Goal: Information Seeking & Learning: Learn about a topic

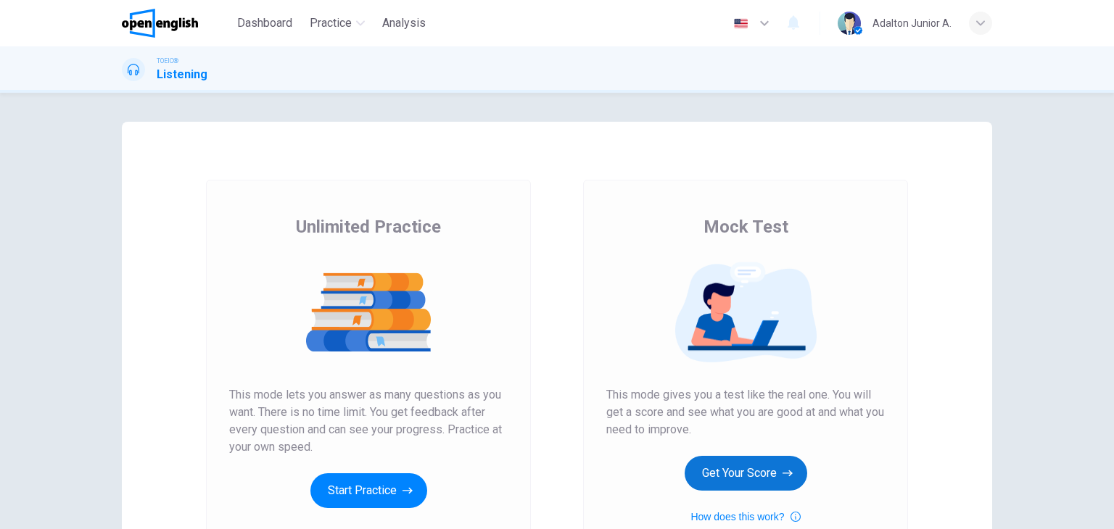
click at [750, 475] on button "Get Your Score" at bounding box center [745, 473] width 123 height 35
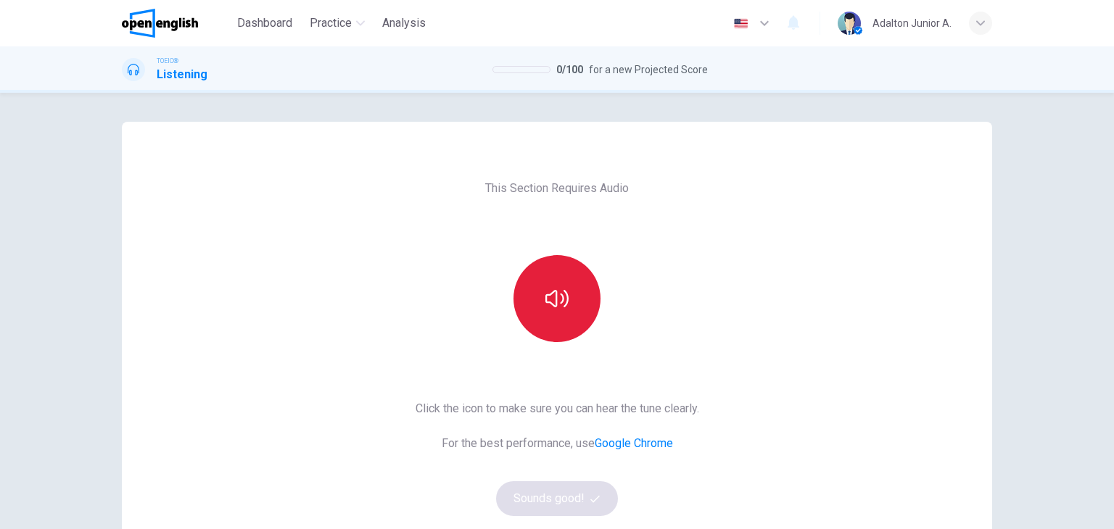
click at [570, 324] on button "button" at bounding box center [556, 298] width 87 height 87
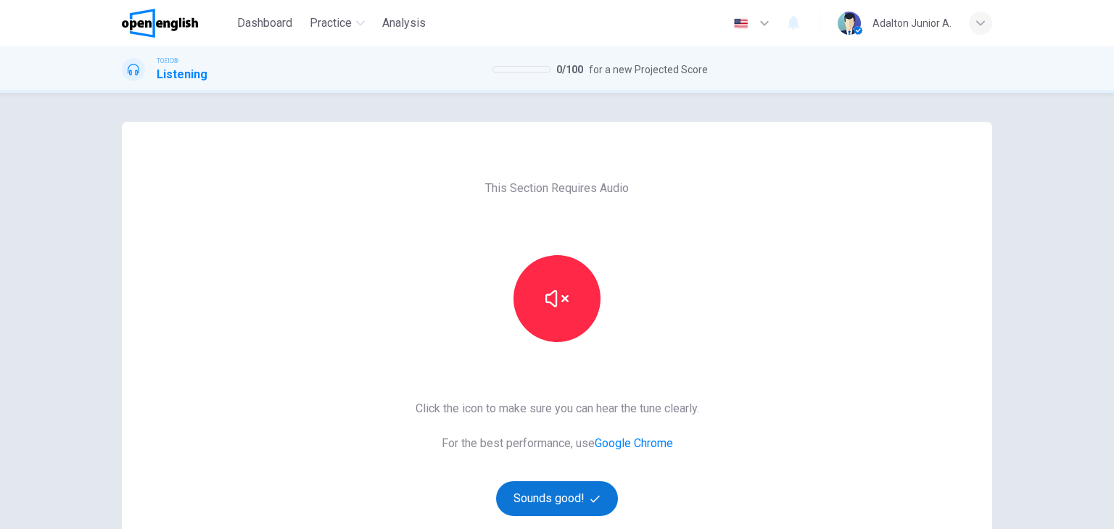
click at [584, 500] on button "Sounds good!" at bounding box center [557, 498] width 122 height 35
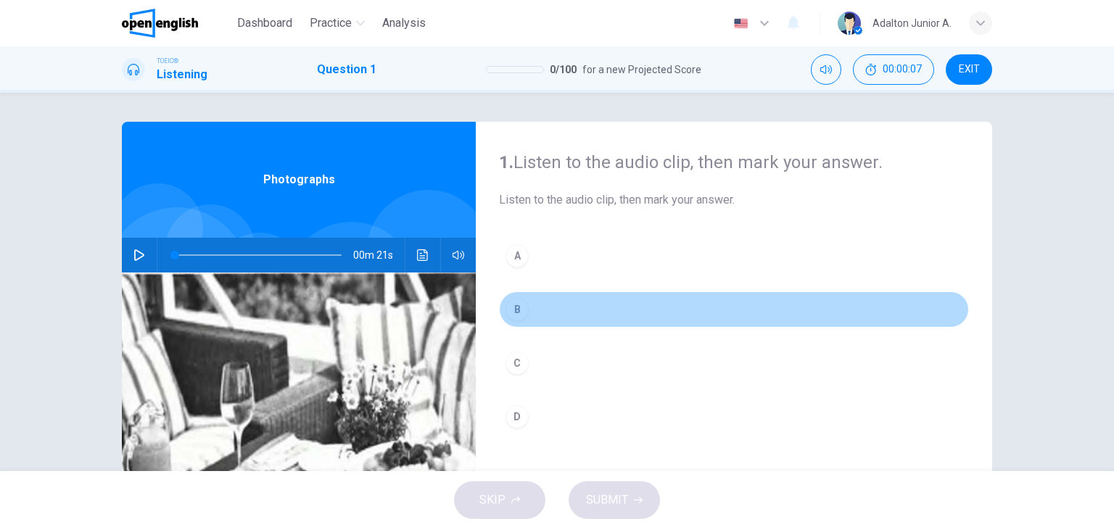
click at [508, 302] on div "B" at bounding box center [516, 309] width 23 height 23
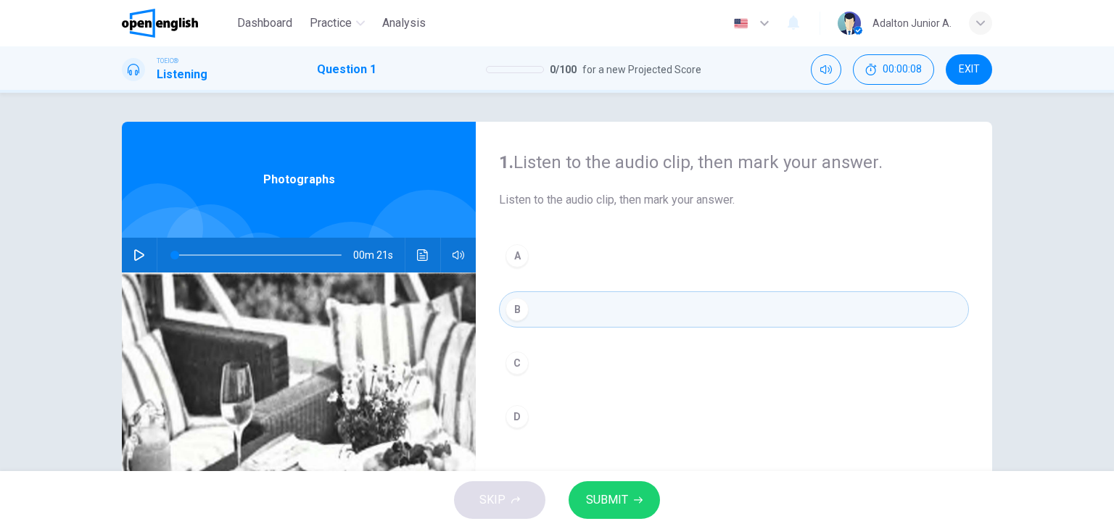
click at [508, 359] on div "C" at bounding box center [516, 363] width 23 height 23
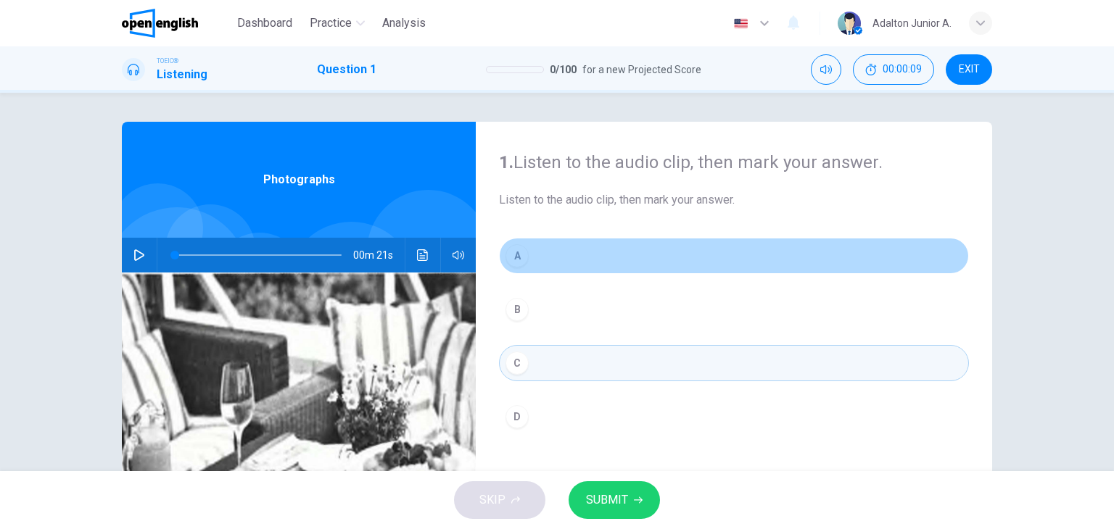
click at [517, 246] on div "A" at bounding box center [516, 255] width 23 height 23
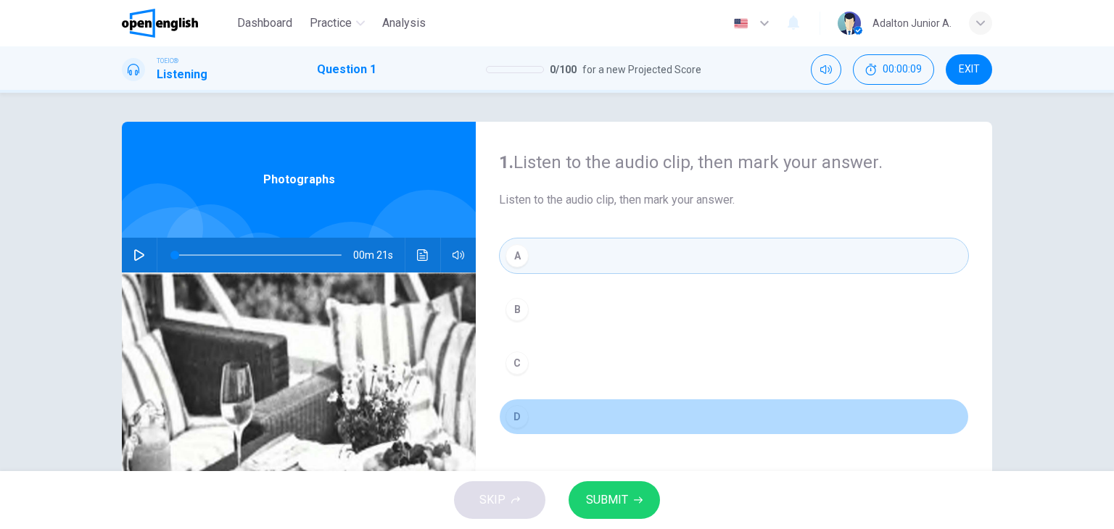
click at [513, 421] on div "D" at bounding box center [516, 416] width 23 height 23
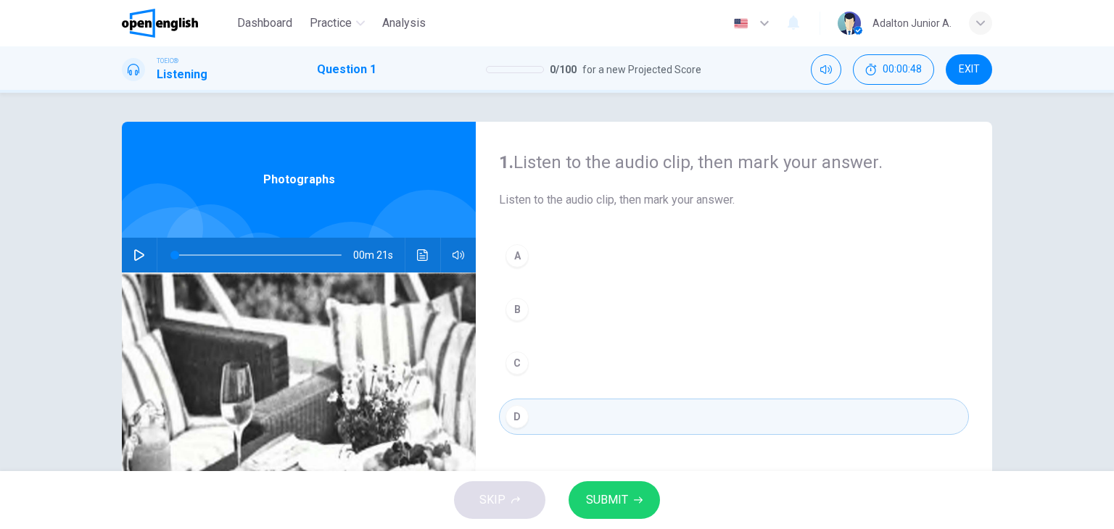
click at [133, 259] on icon "button" at bounding box center [139, 255] width 12 height 12
click at [755, 479] on div "SKIP SUBMIT" at bounding box center [557, 500] width 1114 height 58
click at [537, 299] on button "B" at bounding box center [734, 309] width 470 height 36
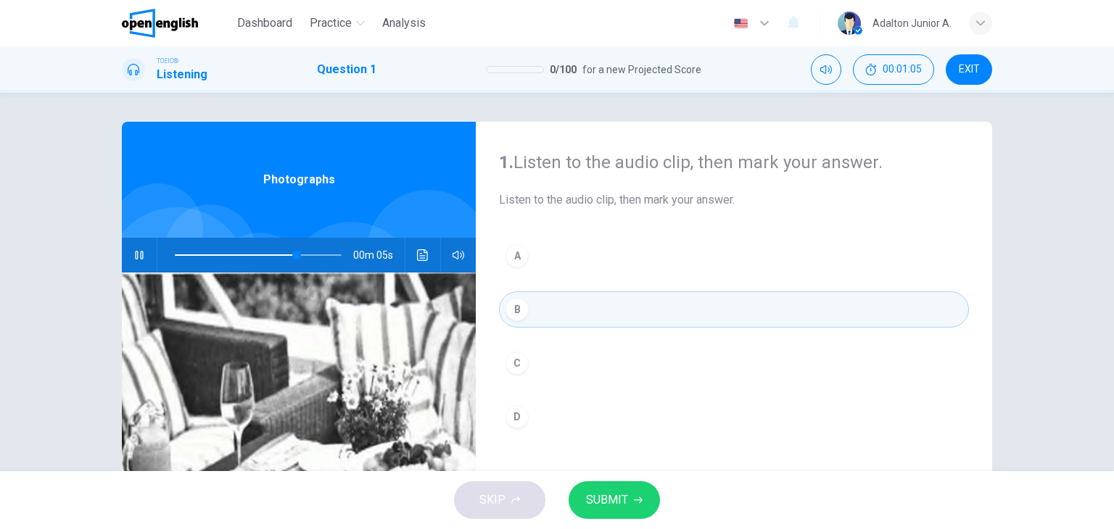
click at [628, 494] on button "SUBMIT" at bounding box center [613, 500] width 91 height 38
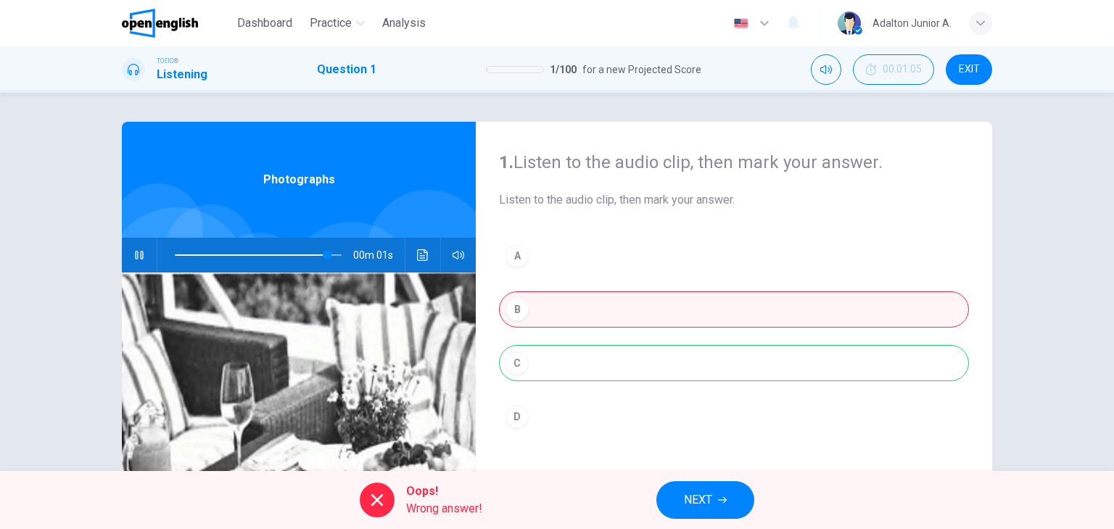
type input "**"
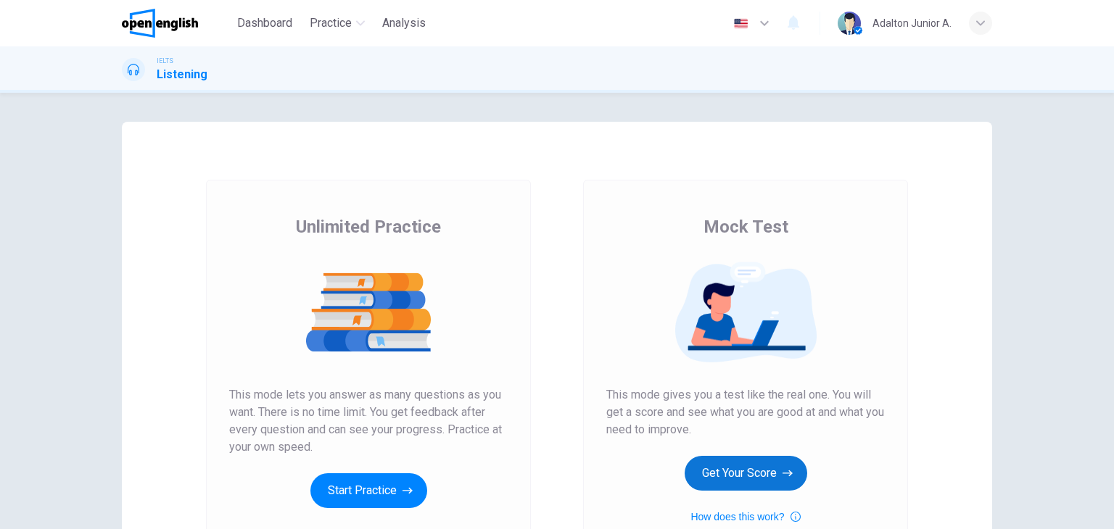
click at [692, 472] on button "Get Your Score" at bounding box center [745, 473] width 123 height 35
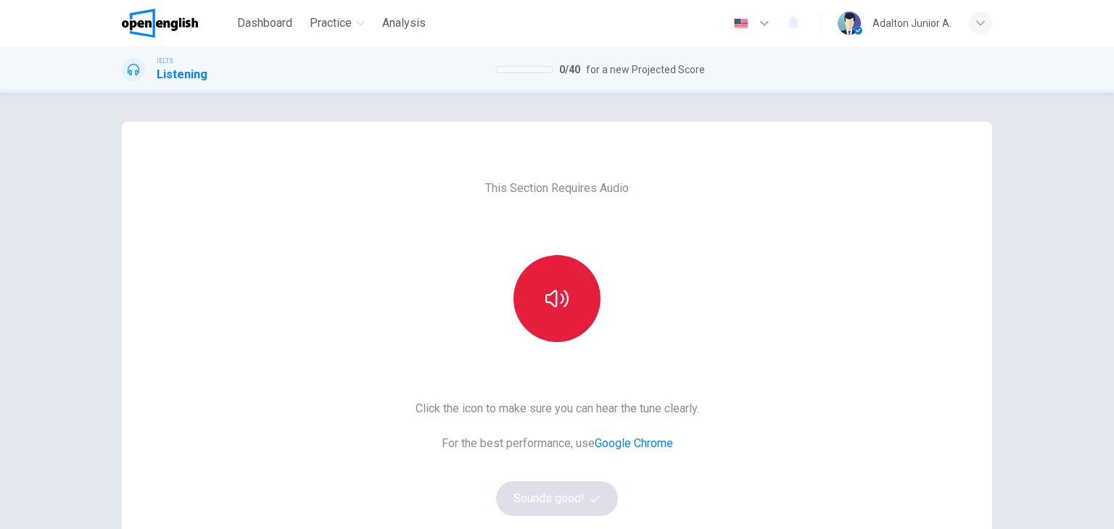
click at [565, 320] on button "button" at bounding box center [556, 298] width 87 height 87
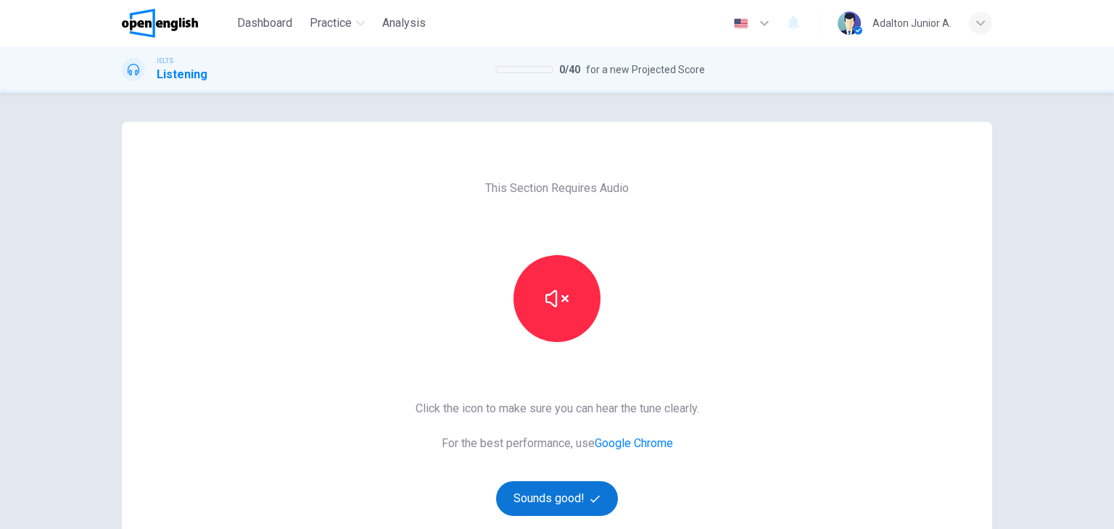
click at [591, 494] on icon "button" at bounding box center [594, 498] width 9 height 9
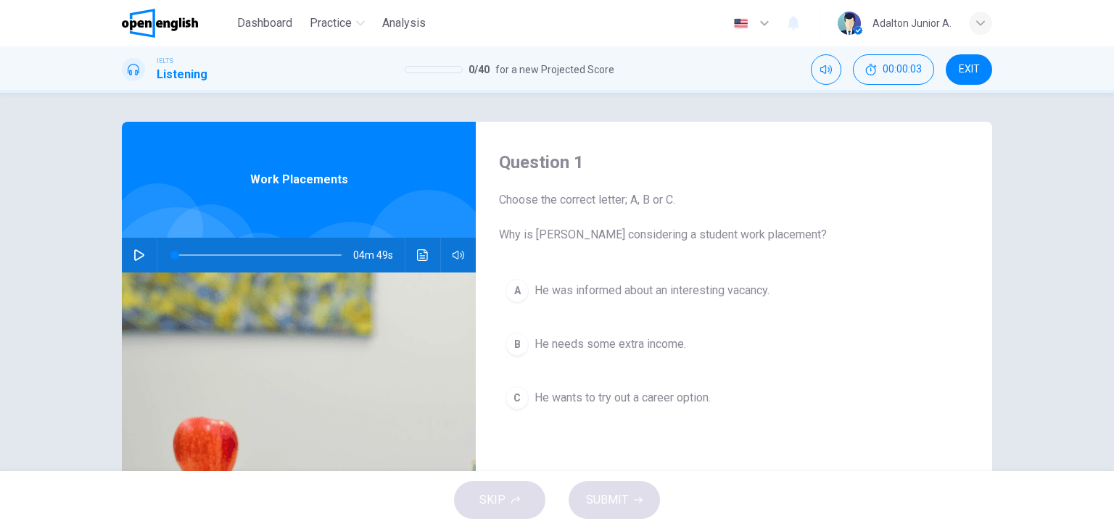
click at [142, 250] on button "button" at bounding box center [139, 255] width 23 height 35
click at [797, 446] on div "Question 1 Choose the correct letter; A, B or C. Why is Matthew considering a s…" at bounding box center [734, 374] width 516 height 504
type input "**"
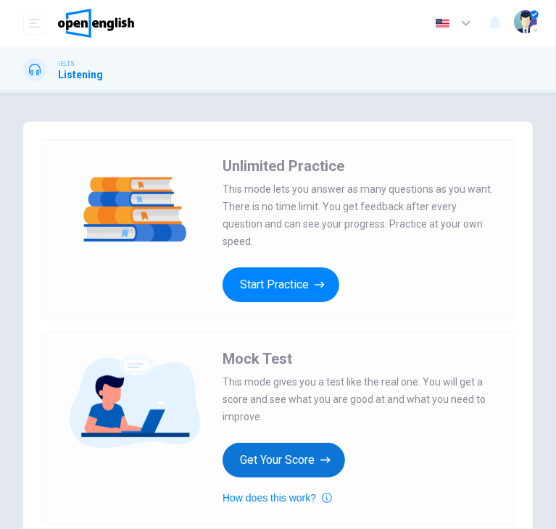
click at [281, 462] on button "Get Your Score" at bounding box center [284, 460] width 123 height 35
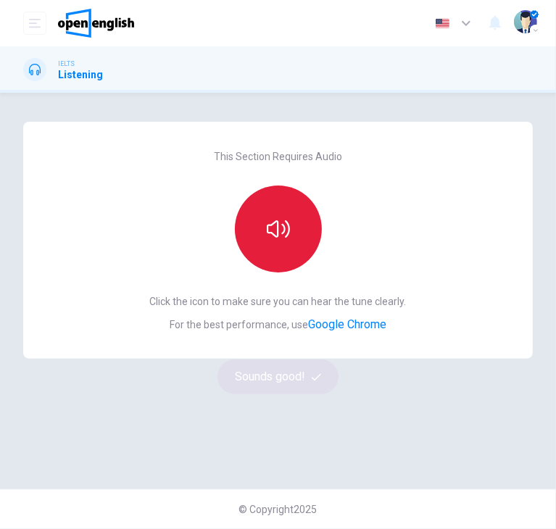
click at [283, 244] on button "button" at bounding box center [278, 229] width 87 height 87
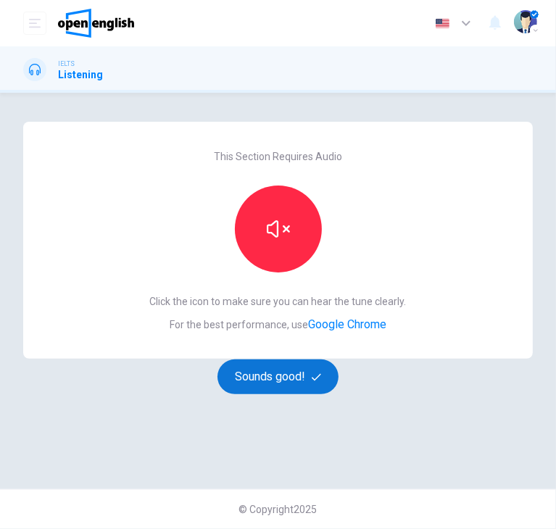
click at [307, 369] on button "Sounds good!" at bounding box center [279, 377] width 122 height 35
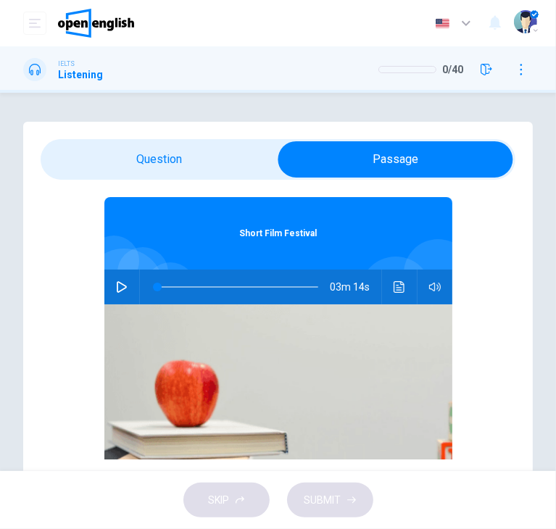
click at [116, 288] on icon "button" at bounding box center [122, 287] width 12 height 12
type input "*"
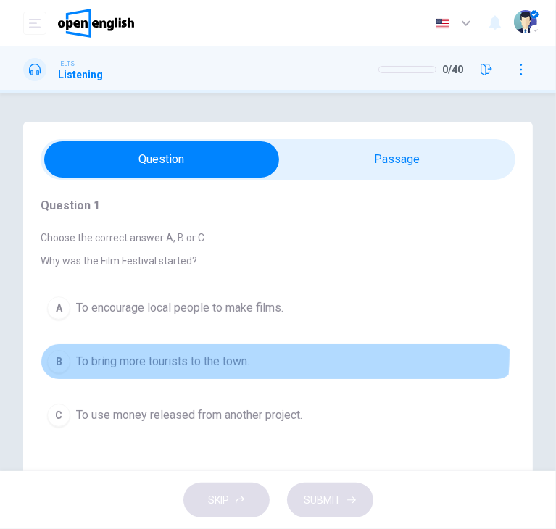
click at [244, 352] on button "B To bring more tourists to the town." at bounding box center [278, 362] width 475 height 36
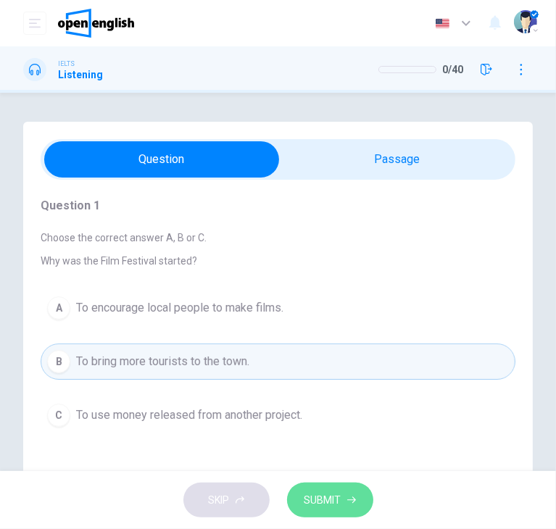
click at [331, 492] on span "SUBMIT" at bounding box center [323, 501] width 37 height 18
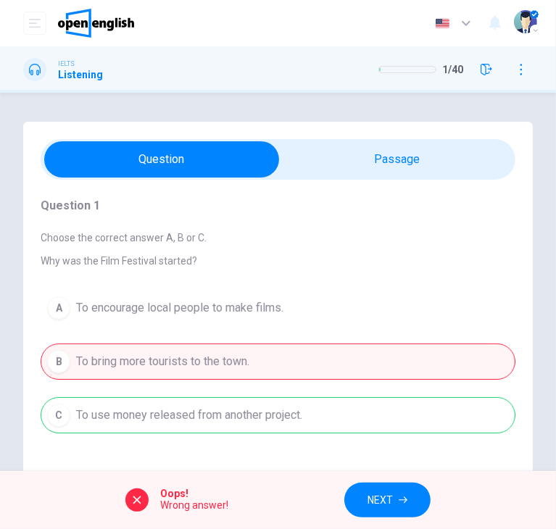
scroll to position [35, 0]
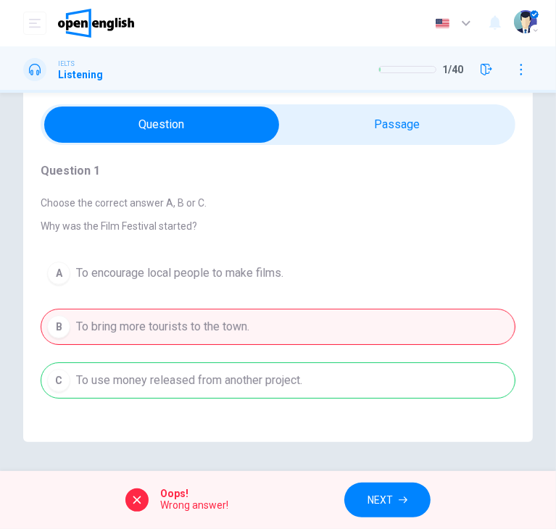
click at [370, 493] on span "NEXT" at bounding box center [380, 501] width 25 height 18
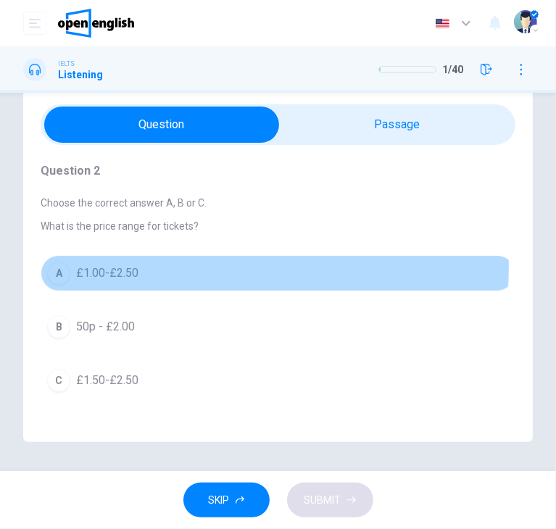
click at [78, 265] on span "£1.00-£2.50" at bounding box center [107, 273] width 62 height 17
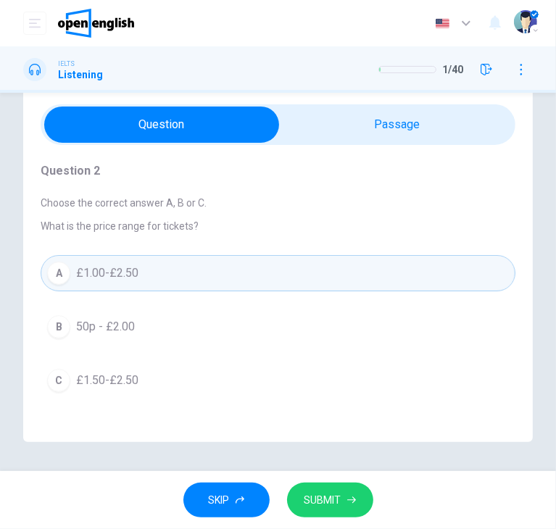
click at [336, 510] on button "SUBMIT" at bounding box center [330, 501] width 86 height 36
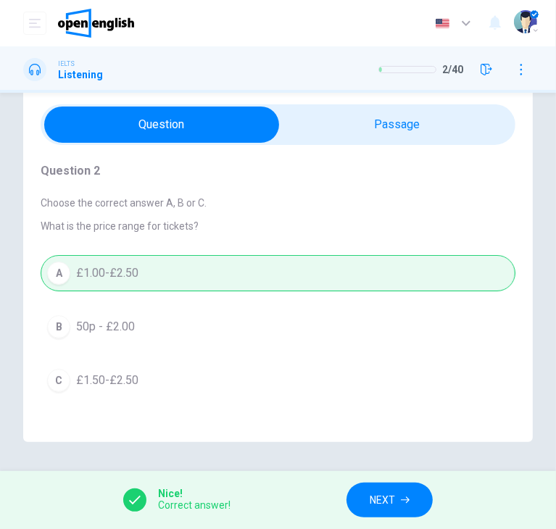
click at [353, 499] on button "NEXT" at bounding box center [390, 501] width 86 height 36
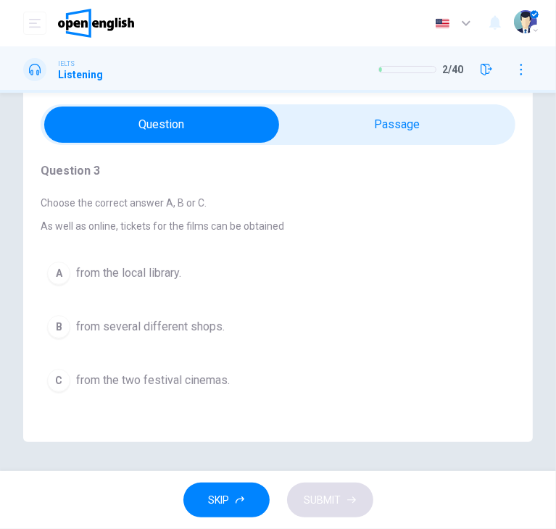
click at [153, 265] on span "from the local library." at bounding box center [128, 273] width 105 height 17
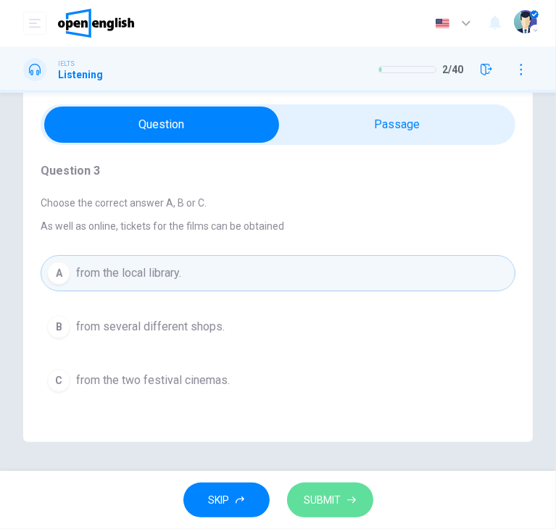
click at [336, 498] on span "SUBMIT" at bounding box center [323, 501] width 37 height 18
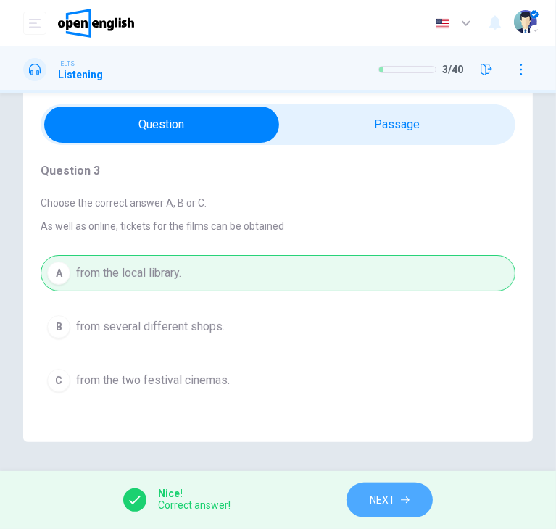
click at [380, 492] on span "NEXT" at bounding box center [382, 501] width 25 height 18
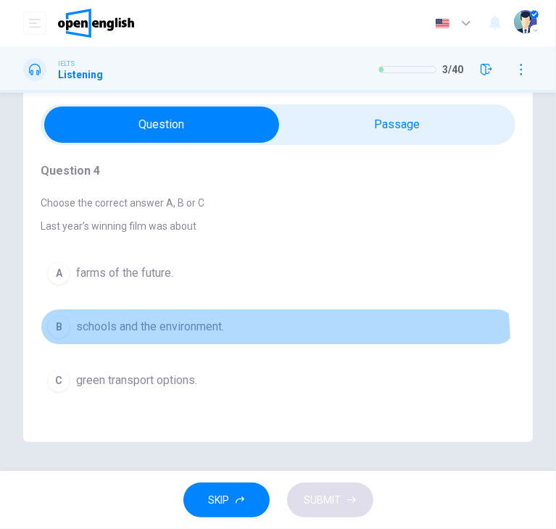
click at [201, 343] on button "B schools and the environment." at bounding box center [278, 327] width 475 height 36
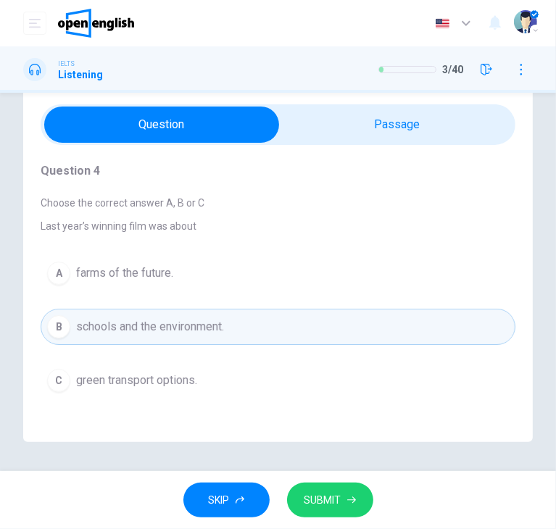
click at [339, 489] on button "SUBMIT" at bounding box center [330, 501] width 86 height 36
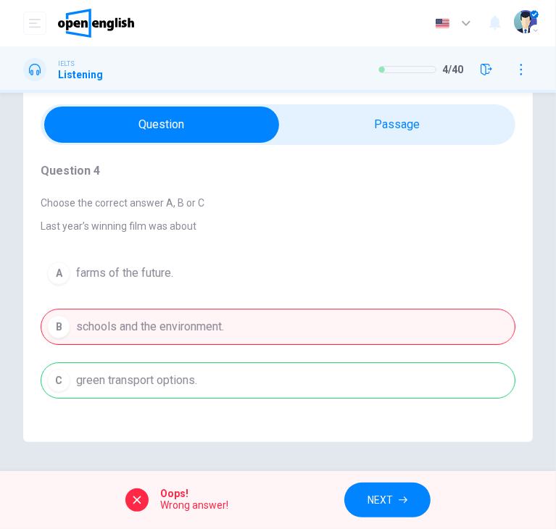
click at [396, 494] on button "NEXT" at bounding box center [387, 501] width 86 height 36
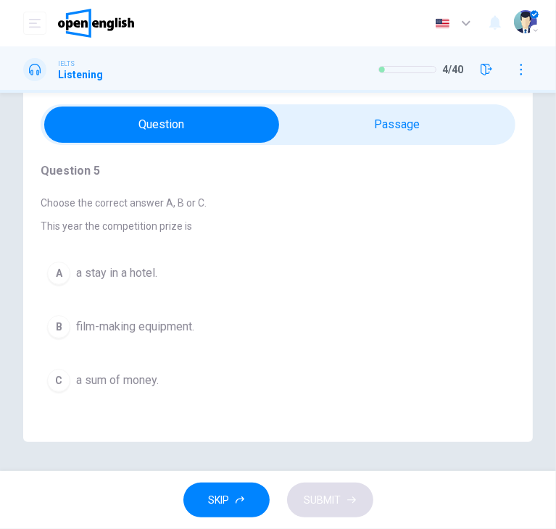
click at [151, 331] on span "film-making equipment." at bounding box center [135, 326] width 118 height 17
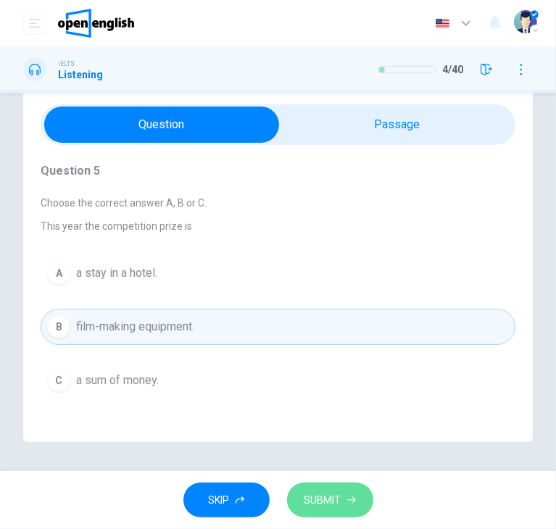
click at [345, 499] on button "SUBMIT" at bounding box center [330, 501] width 86 height 36
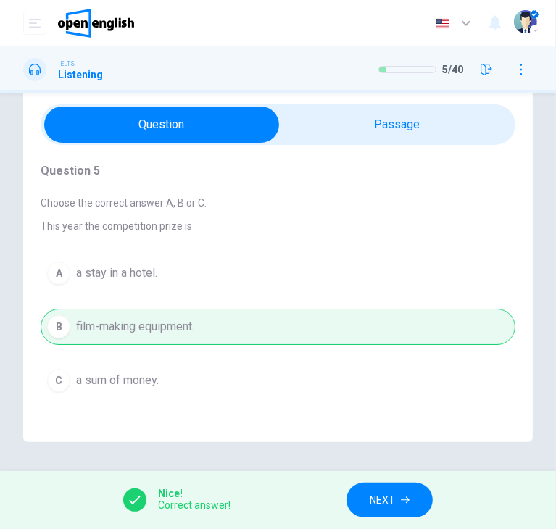
click at [382, 504] on span "NEXT" at bounding box center [382, 501] width 25 height 18
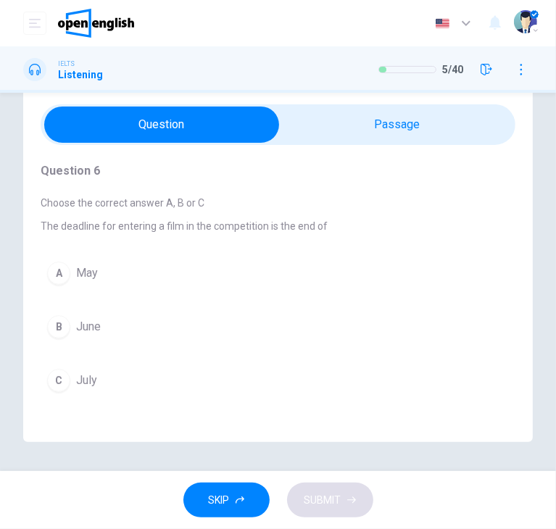
click at [91, 383] on span "July" at bounding box center [86, 380] width 21 height 17
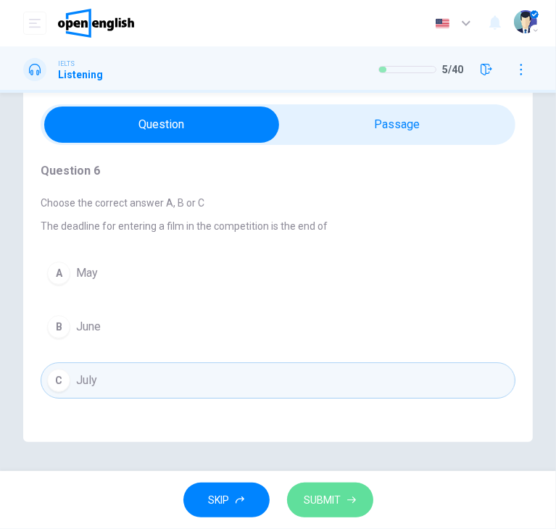
click at [320, 490] on button "SUBMIT" at bounding box center [330, 501] width 86 height 36
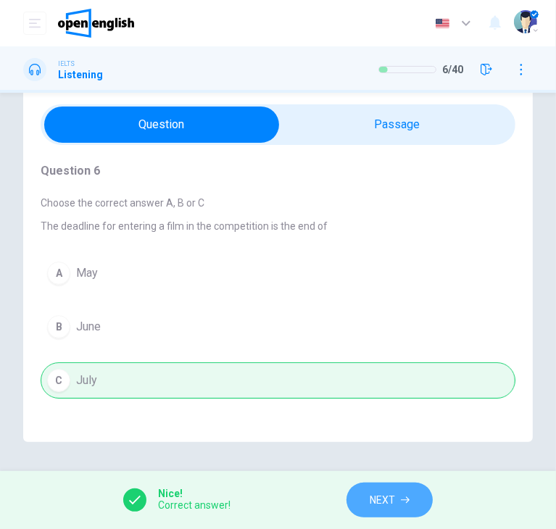
click at [409, 496] on icon "button" at bounding box center [405, 500] width 9 height 9
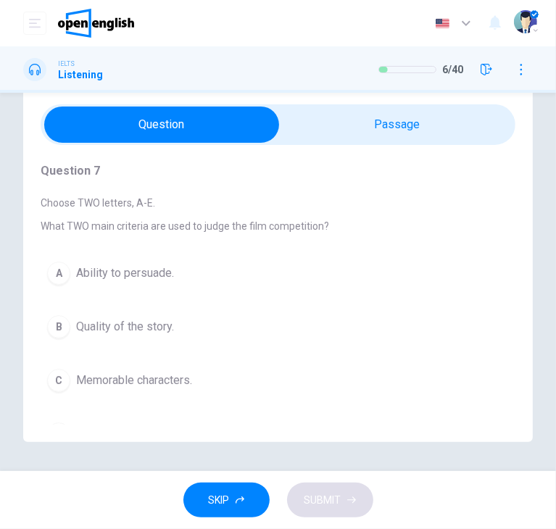
click at [405, 145] on div "Question 7 Choose TWO letters, A-E. What TWO main criteria are used to judge th…" at bounding box center [278, 334] width 475 height 378
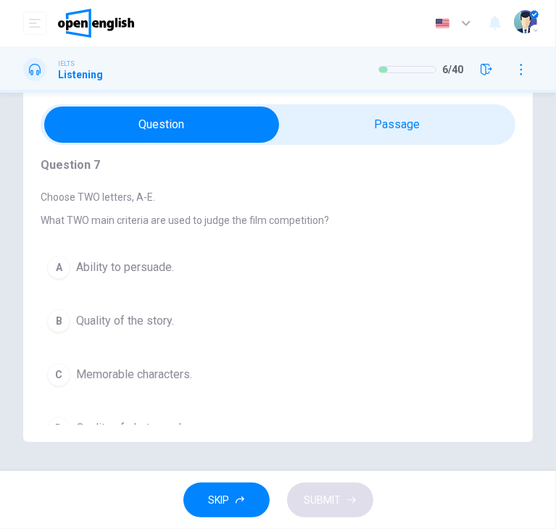
scroll to position [0, 0]
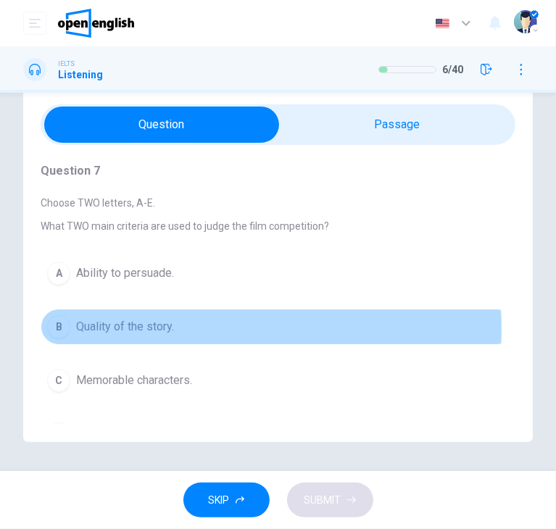
click at [183, 328] on button "B Quality of the story." at bounding box center [278, 327] width 475 height 36
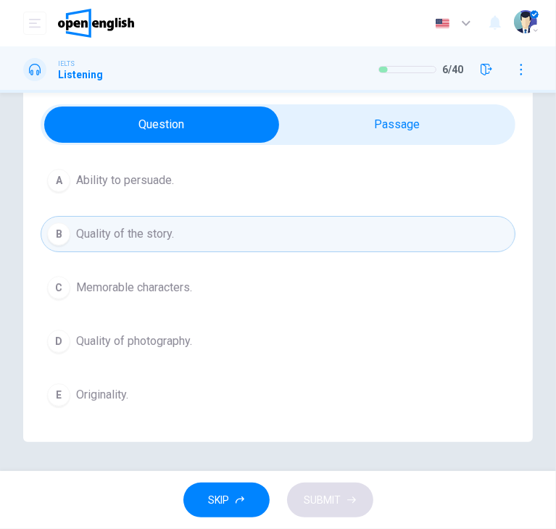
scroll to position [97, 0]
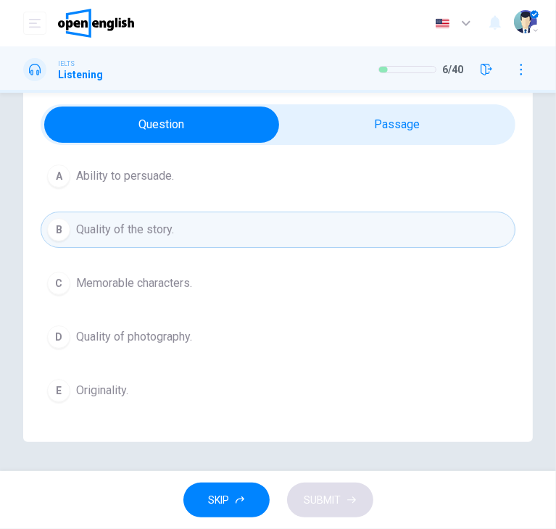
click at [139, 384] on button "E Originality." at bounding box center [278, 391] width 475 height 36
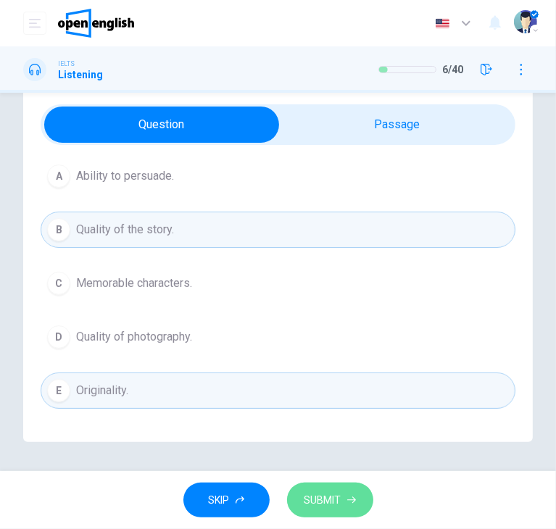
click at [339, 495] on span "SUBMIT" at bounding box center [323, 501] width 37 height 18
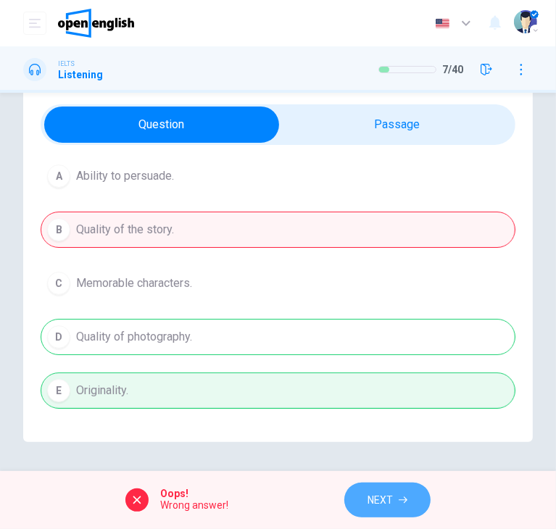
click at [395, 503] on button "NEXT" at bounding box center [387, 501] width 86 height 36
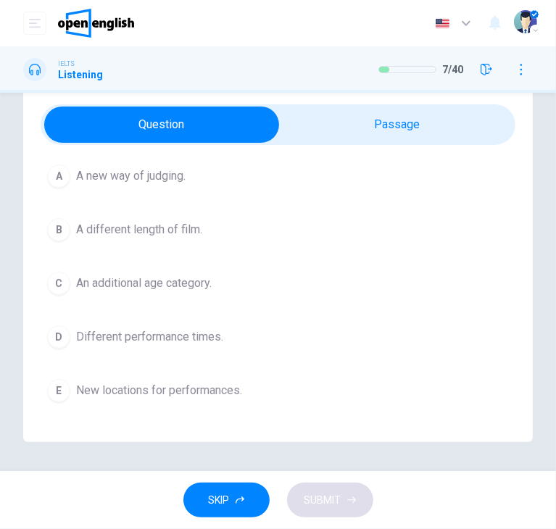
click at [173, 386] on span "New locations for performances." at bounding box center [159, 390] width 166 height 17
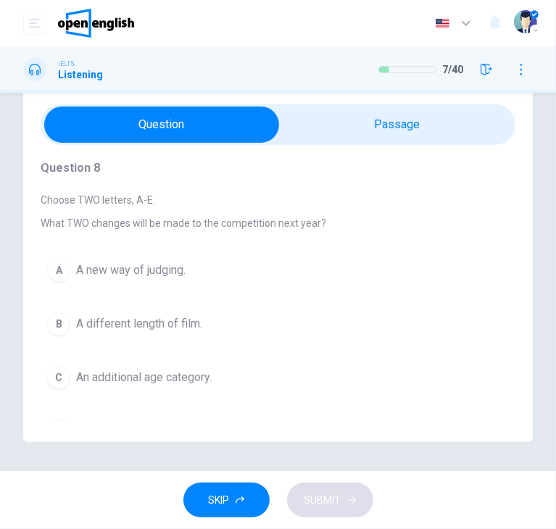
scroll to position [0, 0]
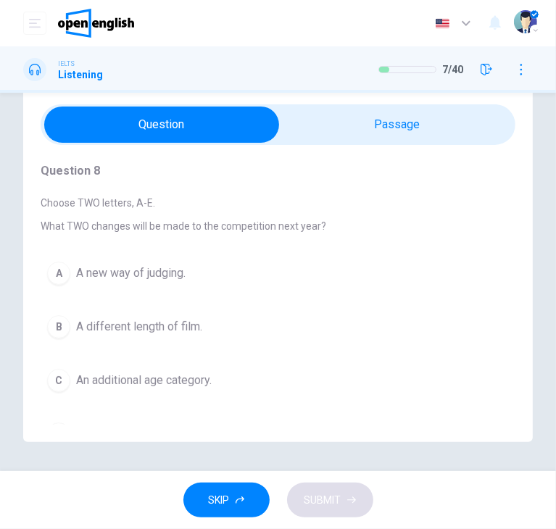
click at [165, 276] on span "A new way of judging." at bounding box center [130, 273] width 109 height 17
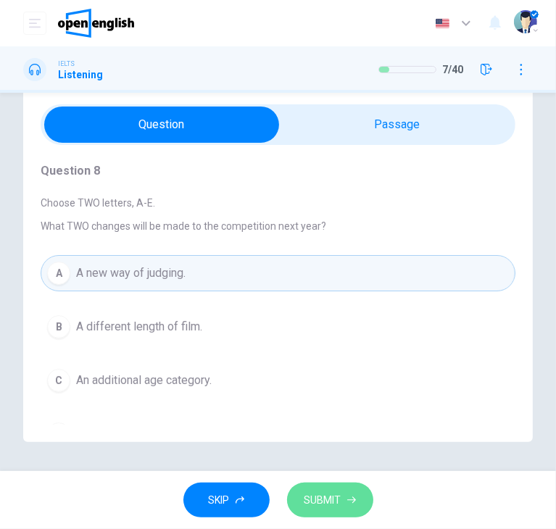
click at [331, 505] on span "SUBMIT" at bounding box center [323, 501] width 37 height 18
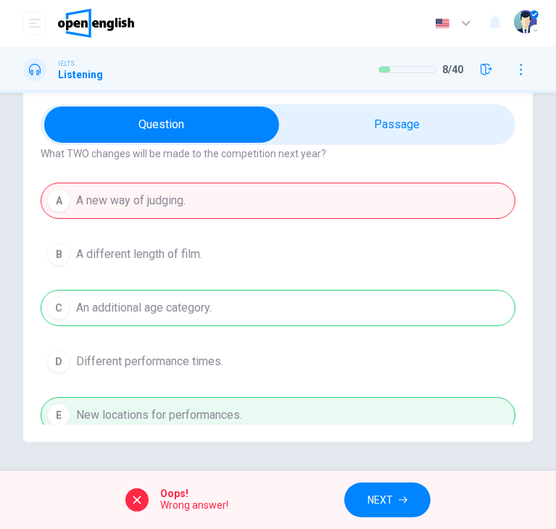
scroll to position [97, 0]
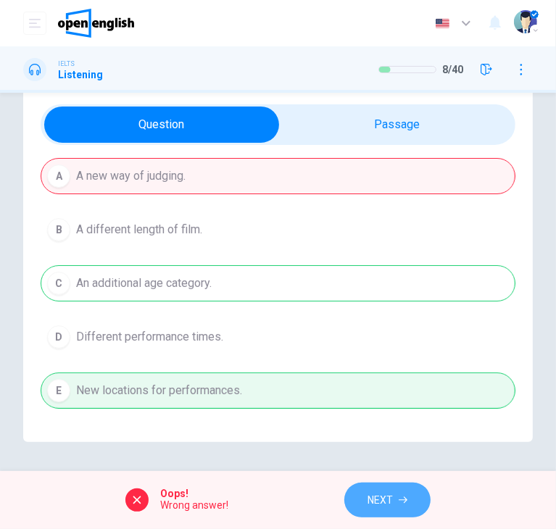
click at [386, 503] on span "NEXT" at bounding box center [380, 501] width 25 height 18
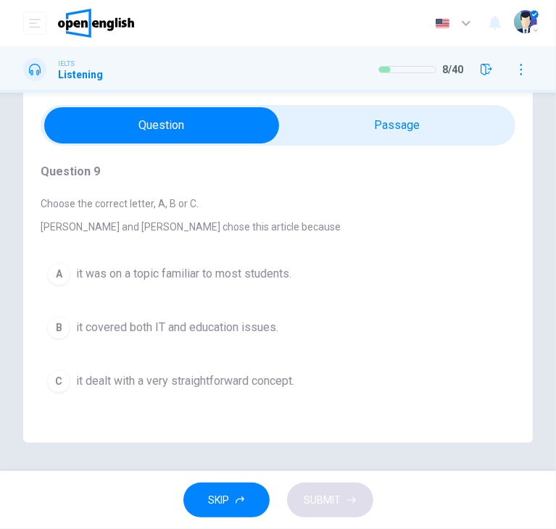
scroll to position [35, 0]
click at [257, 270] on span "it was on a topic familiar to most students." at bounding box center [183, 273] width 215 height 17
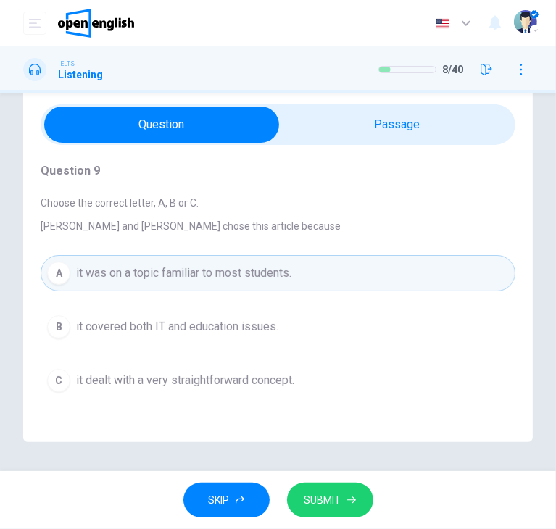
click at [316, 488] on button "SUBMIT" at bounding box center [330, 501] width 86 height 36
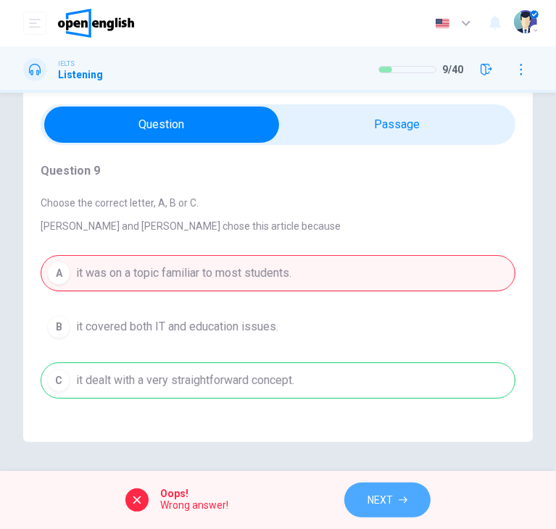
click at [380, 495] on span "NEXT" at bounding box center [380, 501] width 25 height 18
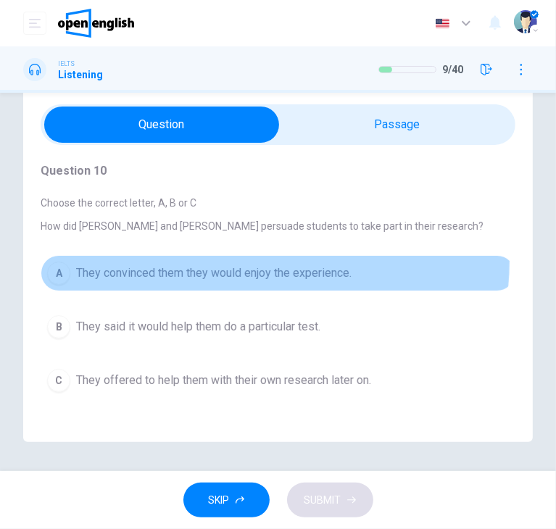
click at [251, 261] on button "A They convinced them they would enjoy the experience." at bounding box center [278, 273] width 475 height 36
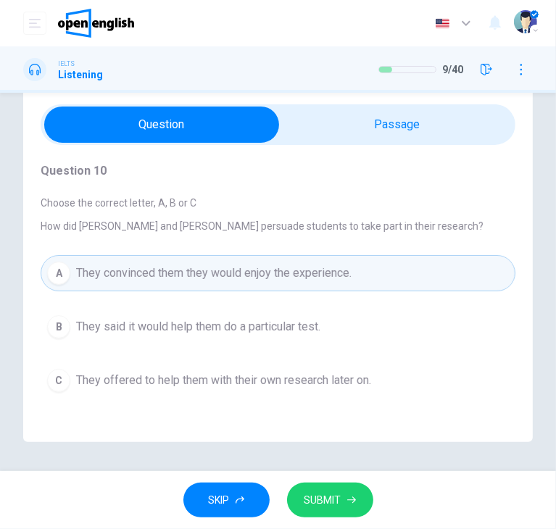
click at [300, 510] on button "SUBMIT" at bounding box center [330, 501] width 86 height 36
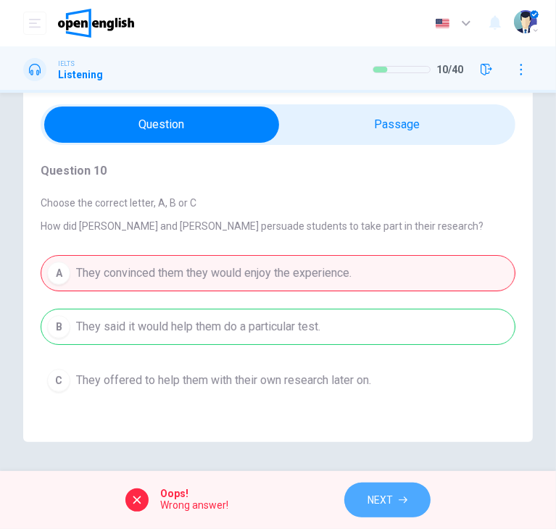
click at [412, 502] on button "NEXT" at bounding box center [387, 501] width 86 height 36
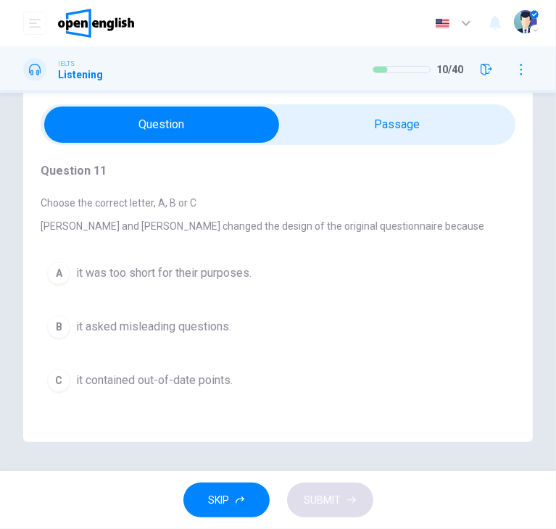
click at [112, 30] on img at bounding box center [96, 23] width 76 height 29
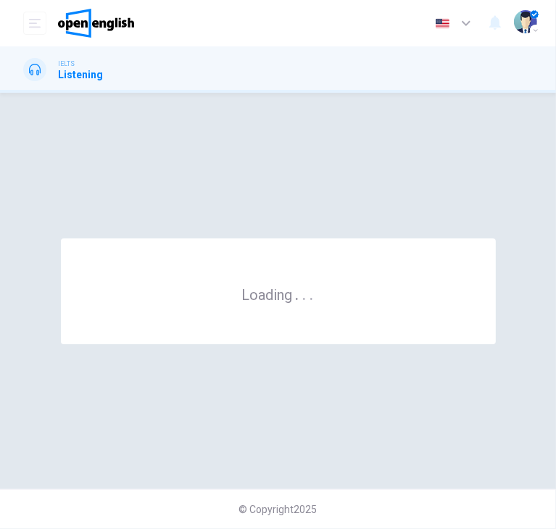
scroll to position [0, 0]
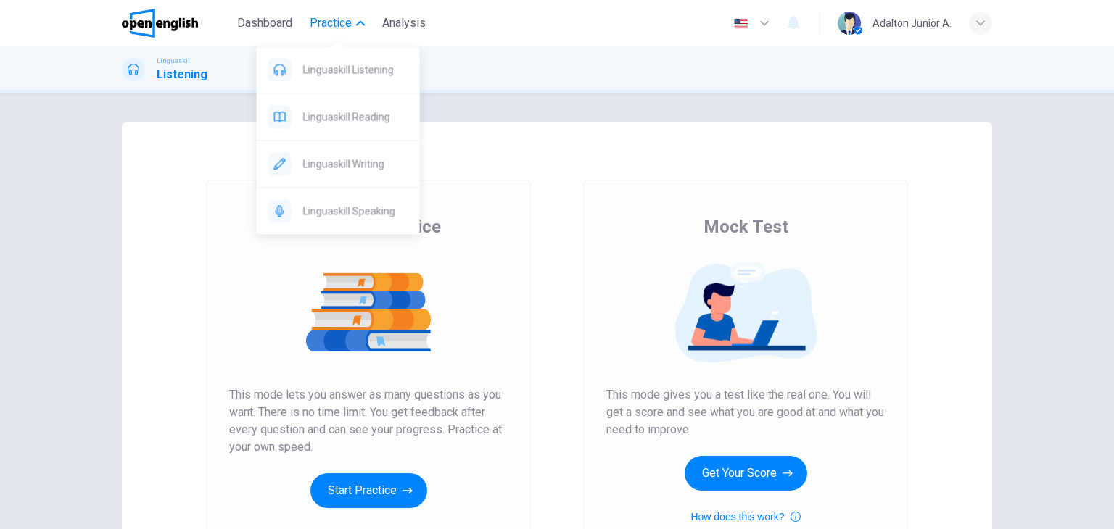
click at [339, 18] on span "Practice" at bounding box center [331, 23] width 42 height 17
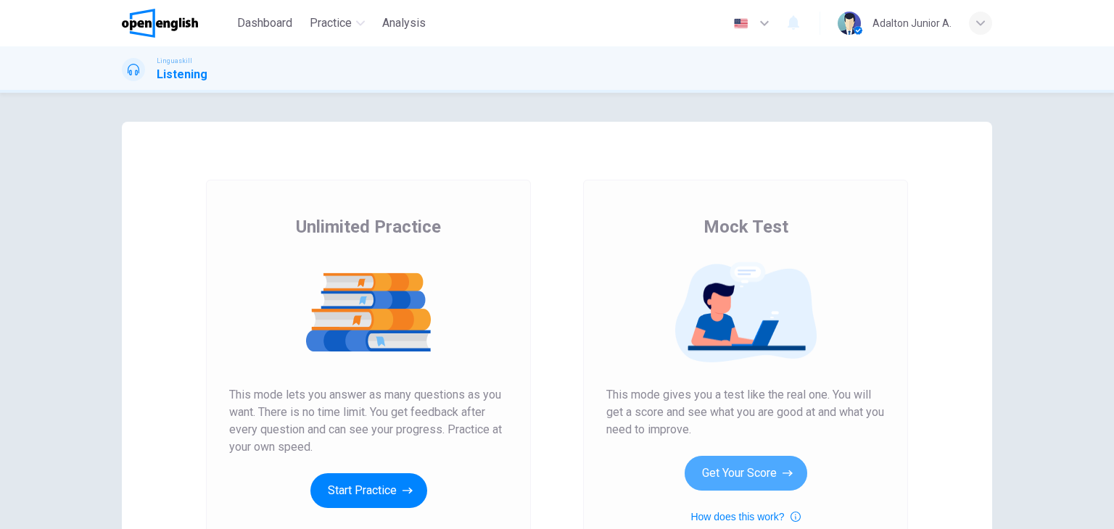
click at [775, 479] on button "Get Your Score" at bounding box center [745, 473] width 123 height 35
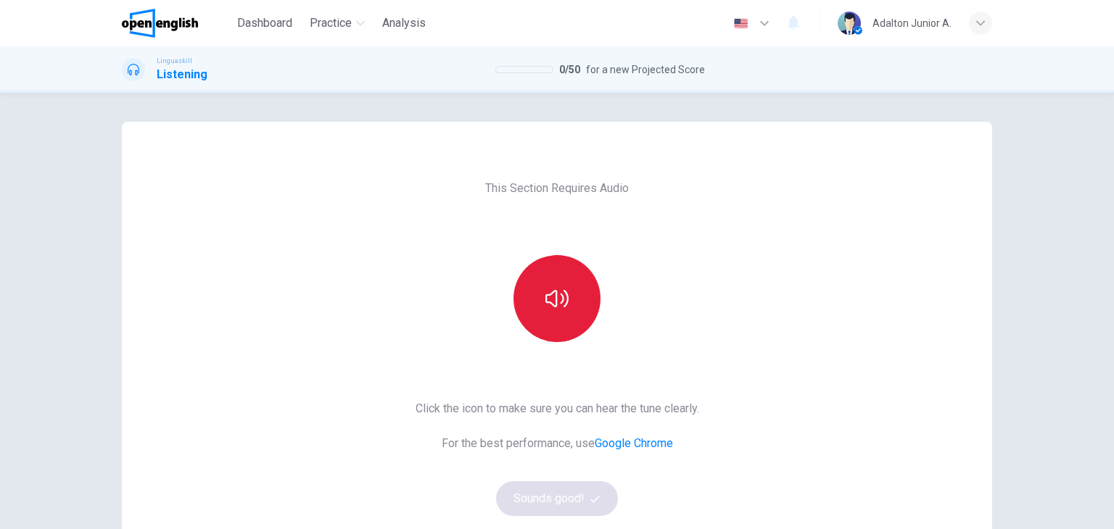
click at [569, 305] on button "button" at bounding box center [556, 298] width 87 height 87
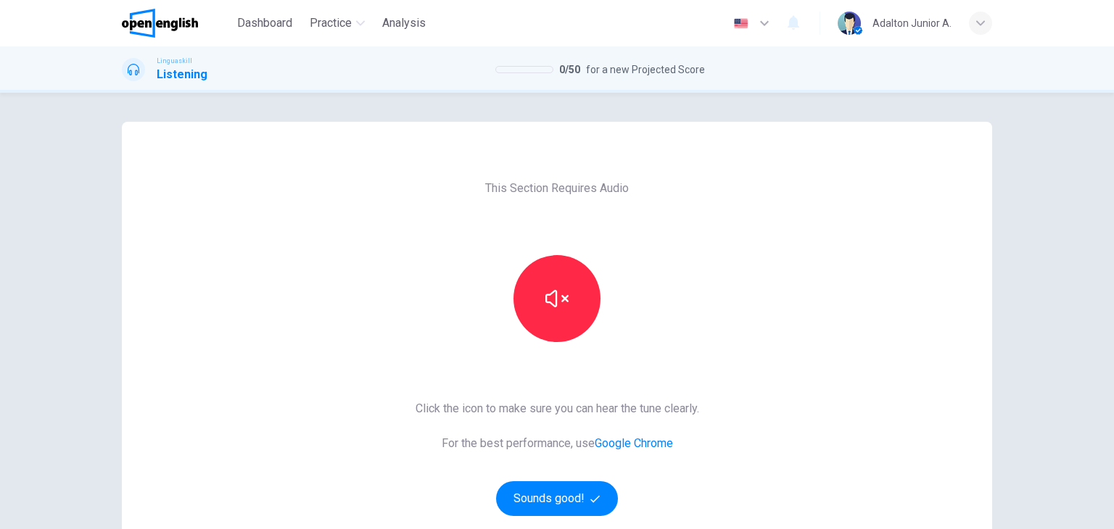
click at [581, 524] on div "This Section Requires Audio Click the icon to make sure you can hear the tune c…" at bounding box center [557, 374] width 307 height 504
click at [580, 516] on button "Sounds good!" at bounding box center [557, 498] width 122 height 35
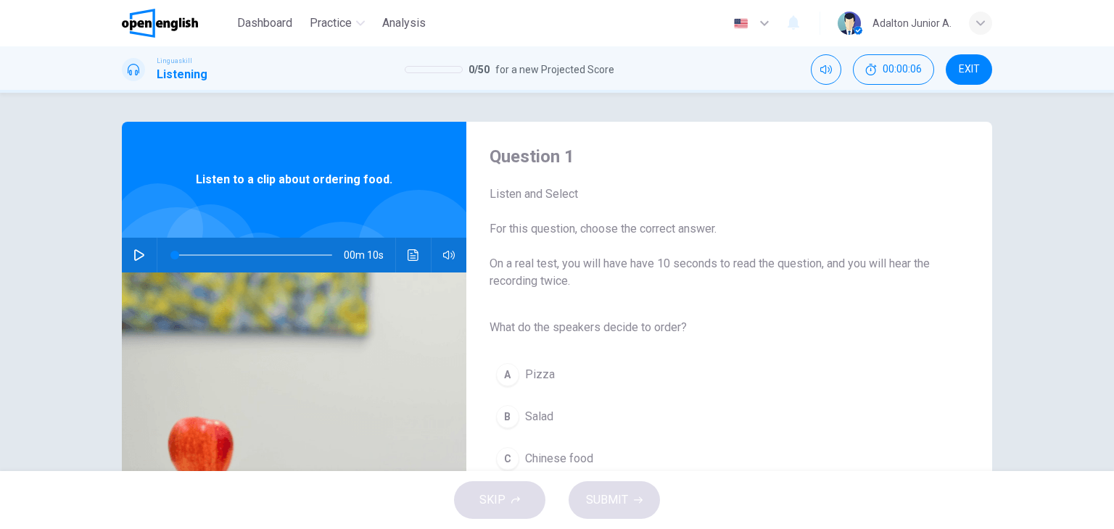
click at [136, 256] on icon "button" at bounding box center [139, 255] width 12 height 12
type input "*"
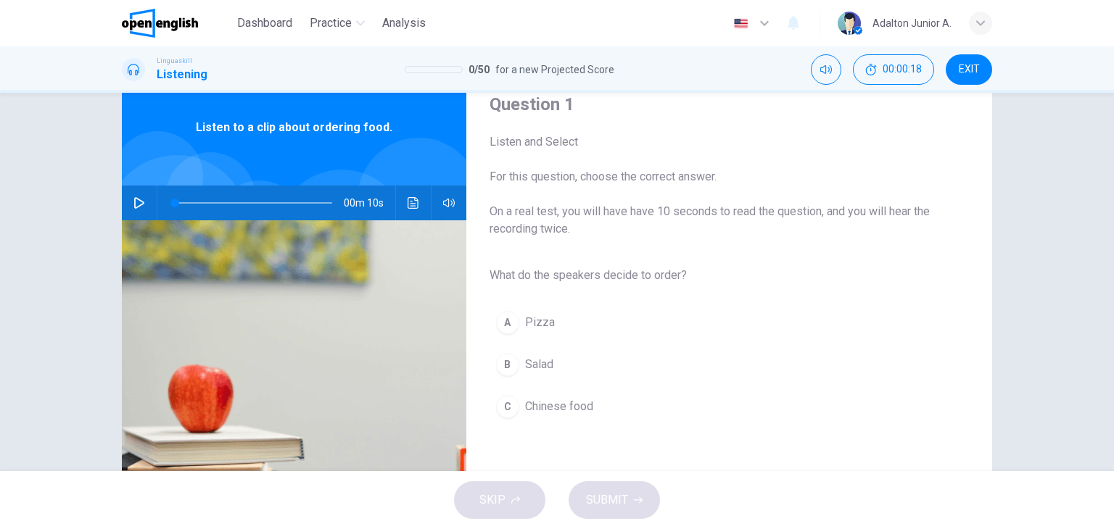
scroll to position [73, 0]
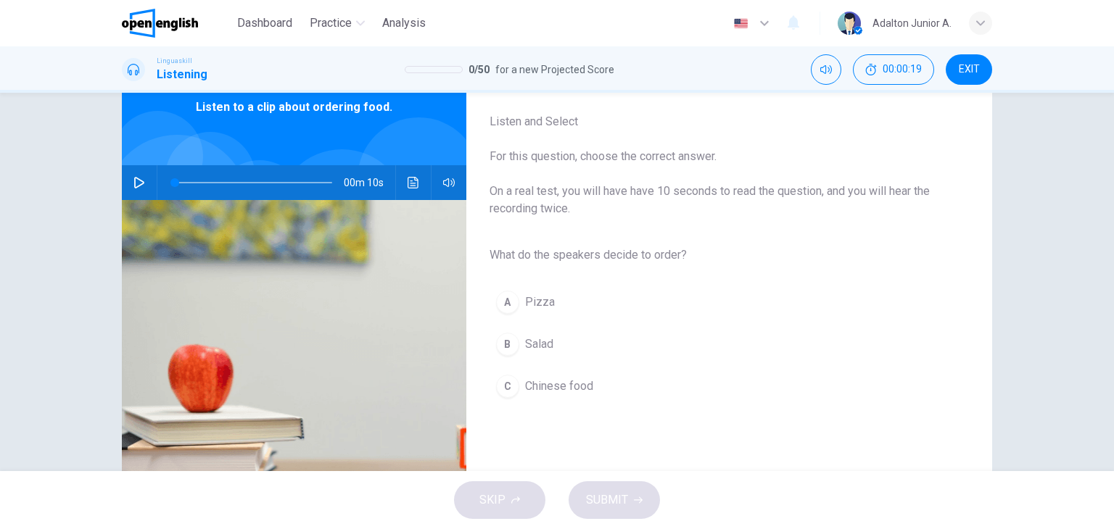
click at [546, 331] on button "B Salad" at bounding box center [717, 344] width 456 height 36
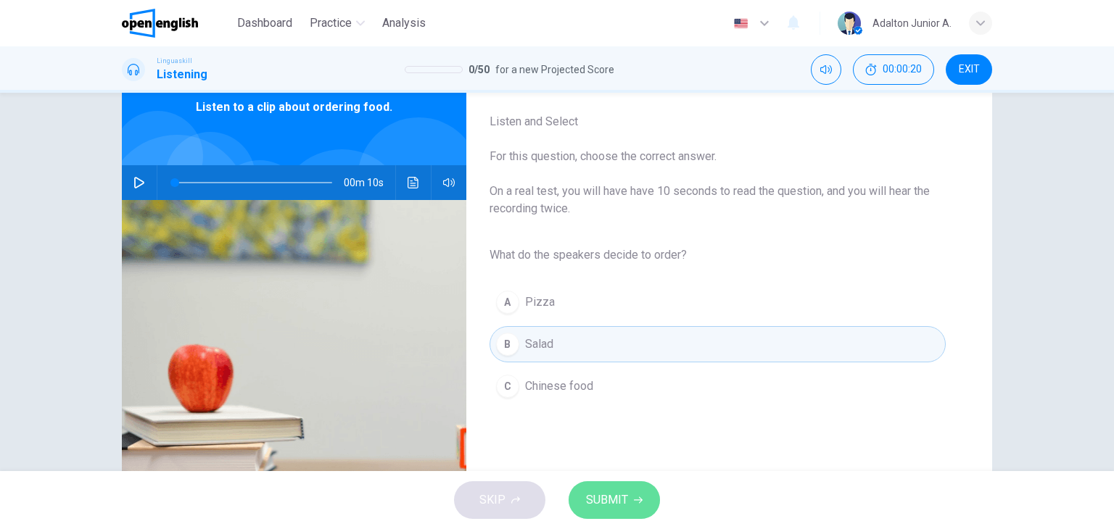
click at [641, 491] on button "SUBMIT" at bounding box center [613, 500] width 91 height 38
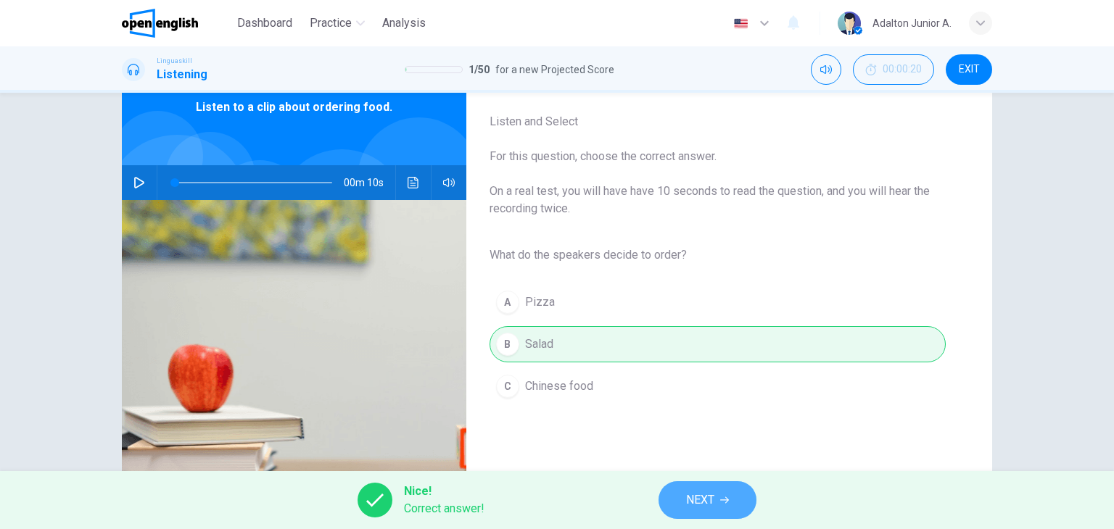
click at [705, 502] on span "NEXT" at bounding box center [700, 500] width 28 height 20
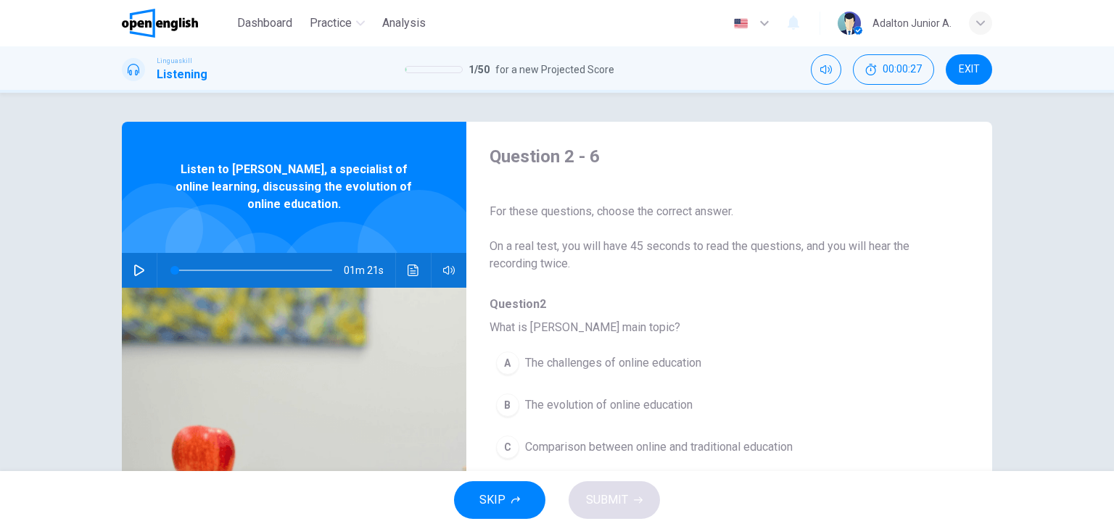
drag, startPoint x: 186, startPoint y: 24, endPoint x: 603, endPoint y: 120, distance: 427.7
click at [186, 24] on img at bounding box center [160, 23] width 76 height 29
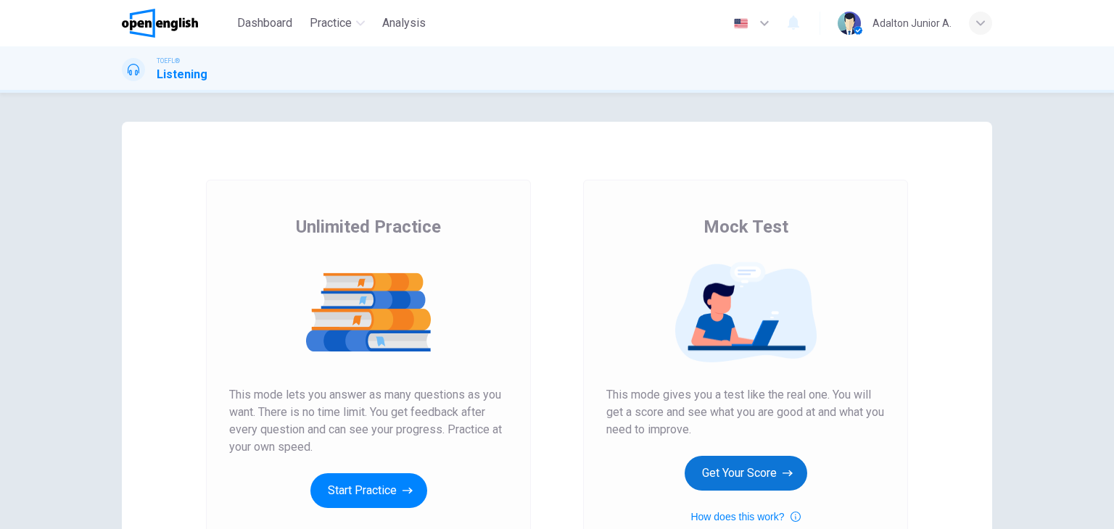
click at [703, 473] on button "Get Your Score" at bounding box center [745, 473] width 123 height 35
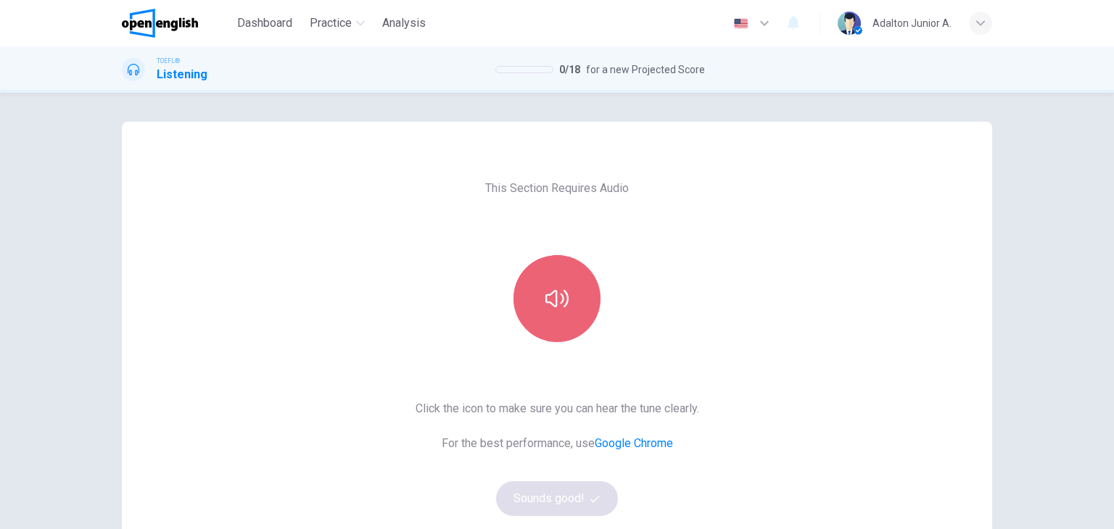
click at [551, 297] on icon "button" at bounding box center [556, 298] width 23 height 23
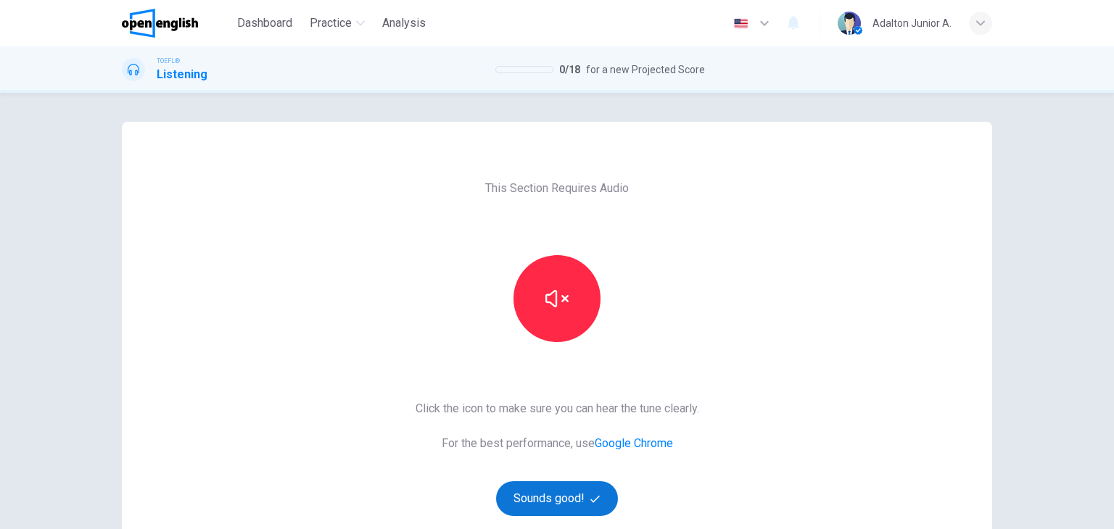
click at [584, 497] on button "Sounds good!" at bounding box center [557, 498] width 122 height 35
